Goal: Transaction & Acquisition: Purchase product/service

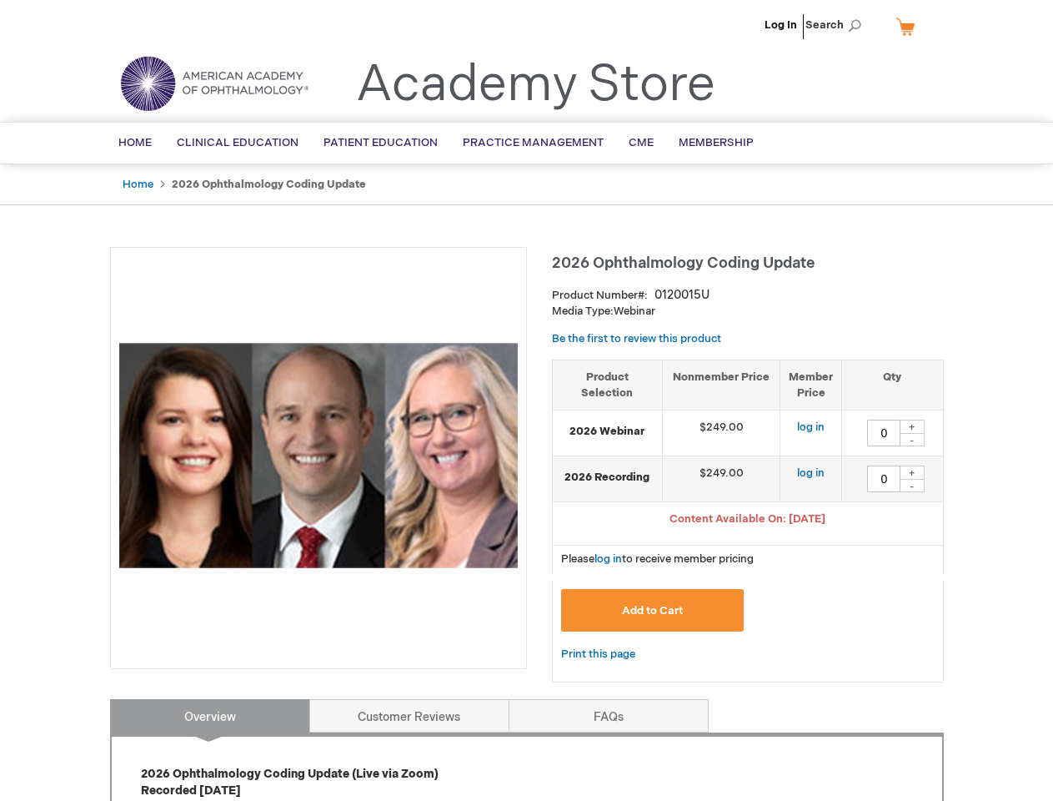
type input "0"
click at [526, 400] on div at bounding box center [318, 458] width 417 height 422
click at [838, 25] on span "Search" at bounding box center [837, 24] width 63 height 33
click at [748, 520] on span "Content Available On: [DATE]" at bounding box center [748, 518] width 156 height 13
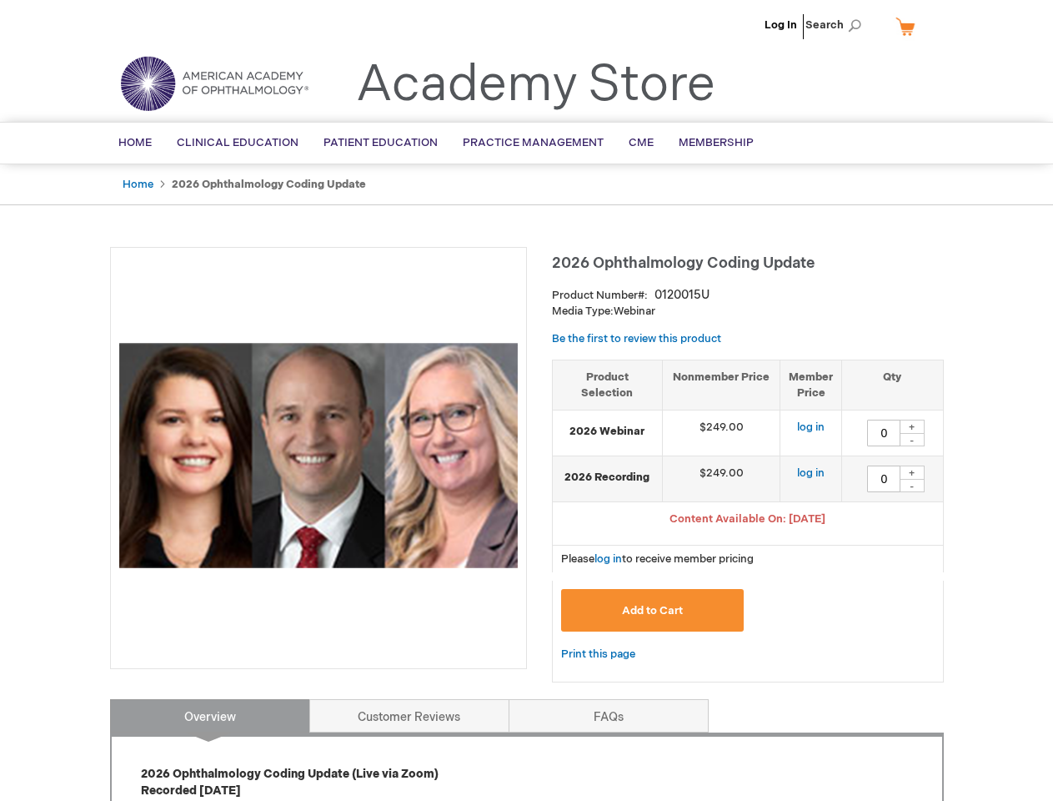
click at [912, 426] on div "+" at bounding box center [912, 426] width 25 height 14
click at [912, 439] on div "-" at bounding box center [912, 439] width 25 height 13
click at [912, 472] on div "+" at bounding box center [912, 472] width 25 height 14
type input "0"
click at [912, 485] on div "-" at bounding box center [912, 485] width 25 height 13
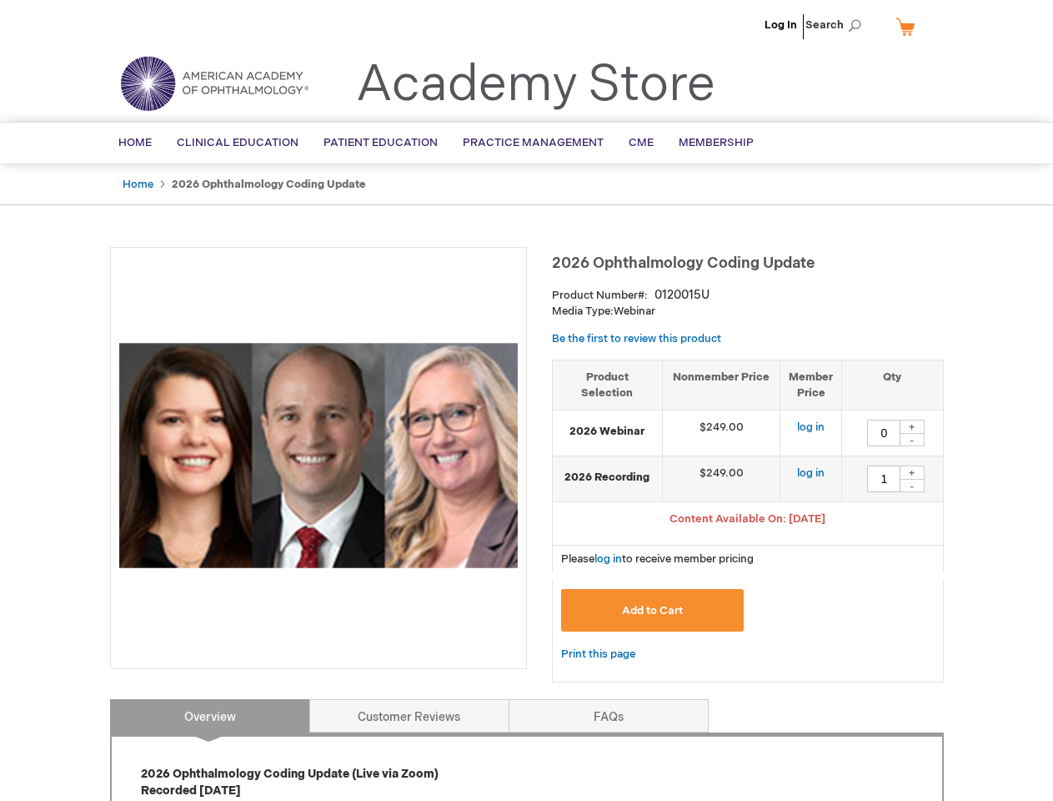
type input "0"
